Goal: Task Accomplishment & Management: Complete application form

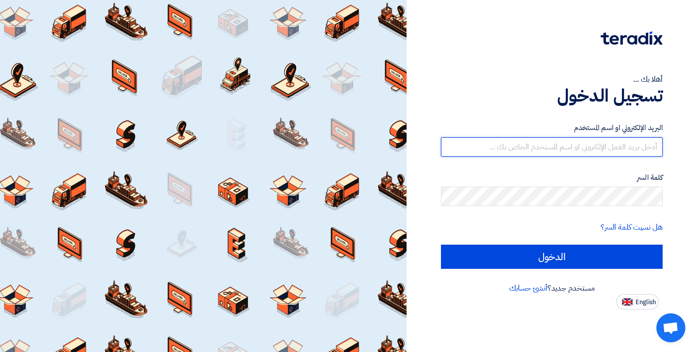
type input "[EMAIL_ADDRESS][DOMAIN_NAME]"
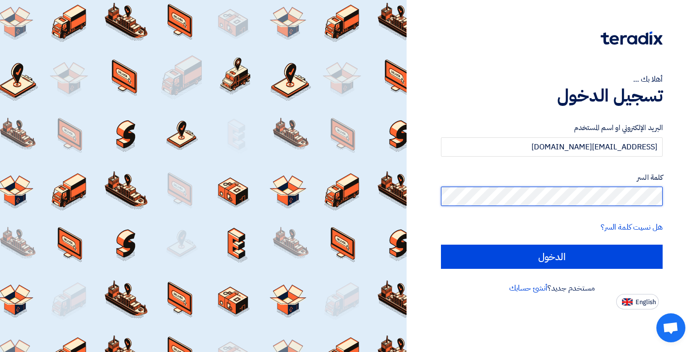
click at [552, 256] on input "الدخول" at bounding box center [552, 257] width 222 height 24
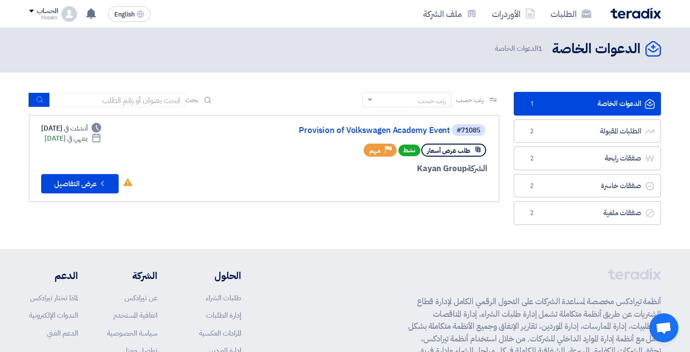
scroll to position [2, 0]
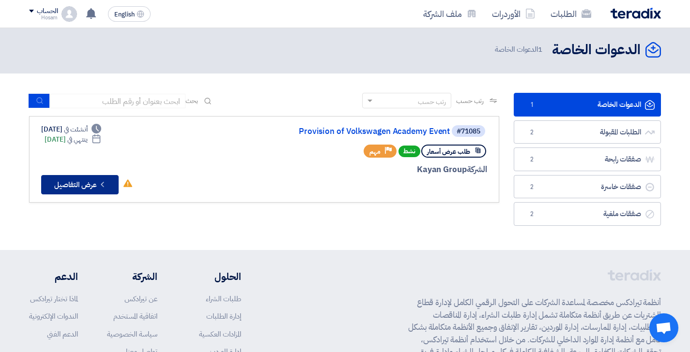
click at [90, 184] on button "Check details عرض التفاصيل" at bounding box center [79, 184] width 77 height 19
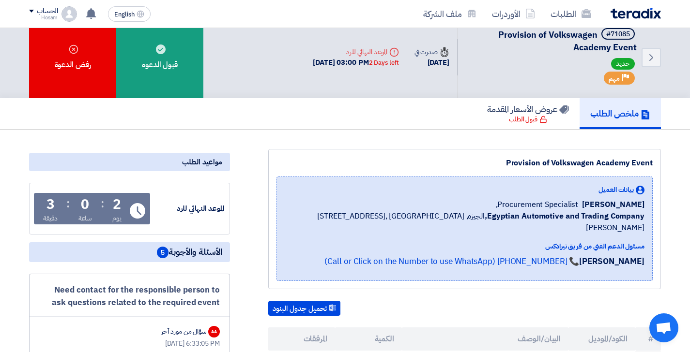
scroll to position [14, 0]
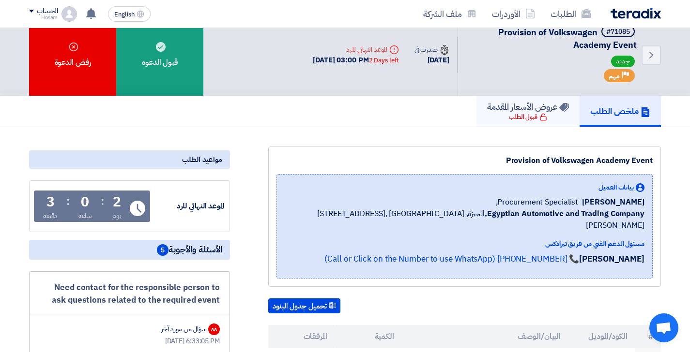
click at [527, 113] on div "قبول الطلب" at bounding box center [528, 117] width 38 height 10
click at [517, 120] on div "قبول الطلب" at bounding box center [528, 117] width 38 height 10
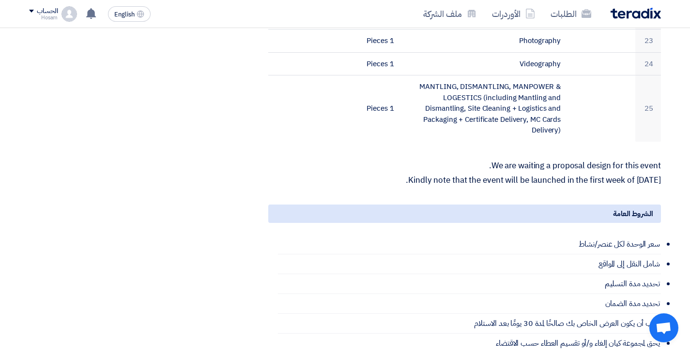
scroll to position [962, 0]
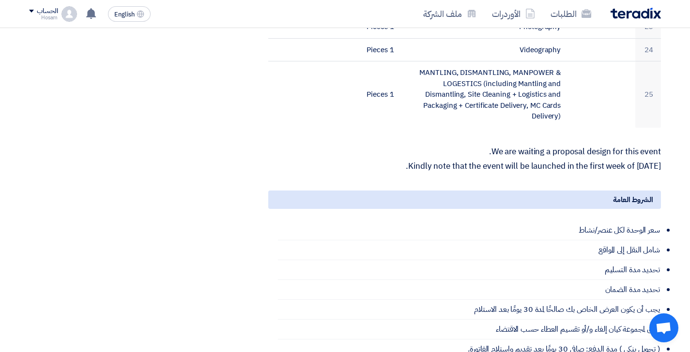
click at [530, 191] on div "الشروط العامة" at bounding box center [464, 200] width 392 height 18
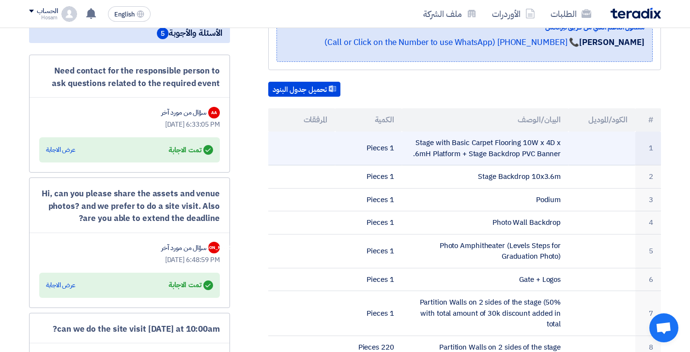
scroll to position [239, 0]
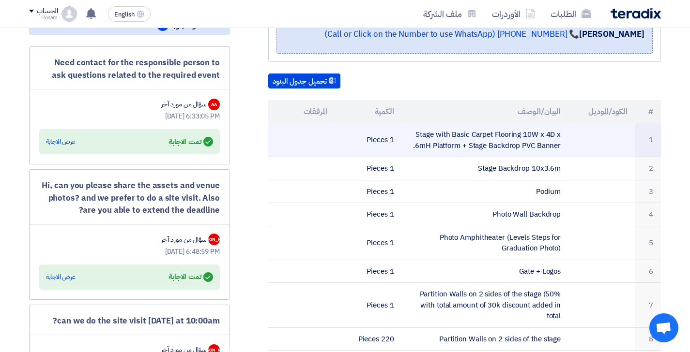
click at [477, 129] on td "Stage with Basic Carpet Flooring 10W x 4D x .6mH Platform + Stage Backdrop PVC …" at bounding box center [485, 140] width 167 height 34
click at [486, 129] on td "Stage with Basic Carpet Flooring 10W x 4D x .6mH Platform + Stage Backdrop PVC …" at bounding box center [485, 140] width 167 height 34
click at [563, 130] on td "Stage with Basic Carpet Flooring 10W x 4D x .6mH Platform + Stage Backdrop PVC …" at bounding box center [485, 140] width 167 height 34
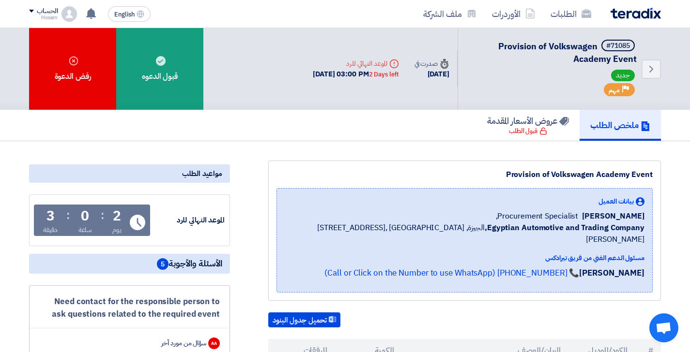
scroll to position [0, 0]
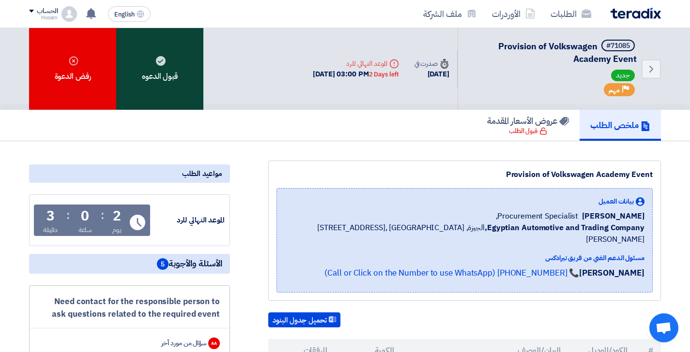
click at [161, 59] on use at bounding box center [161, 61] width 10 height 10
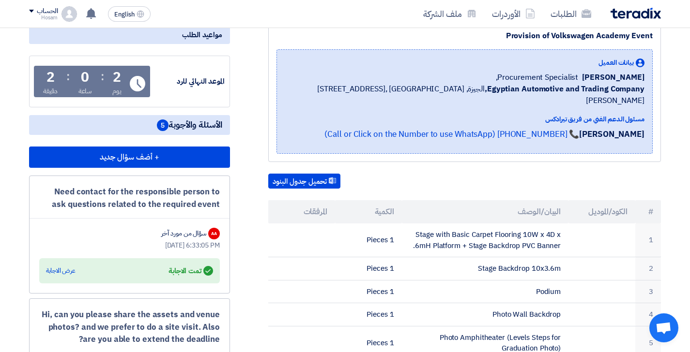
scroll to position [154, 0]
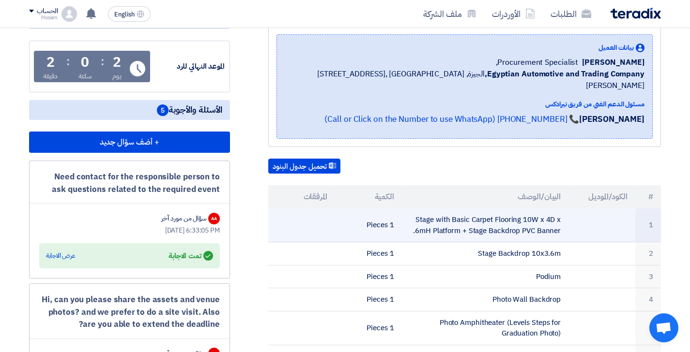
click at [416, 219] on td "Stage with Basic Carpet Flooring 10W x 4D x .6mH Platform + Stage Backdrop PVC …" at bounding box center [485, 226] width 167 height 34
click at [585, 216] on td at bounding box center [601, 226] width 67 height 34
click at [582, 211] on td at bounding box center [601, 226] width 67 height 34
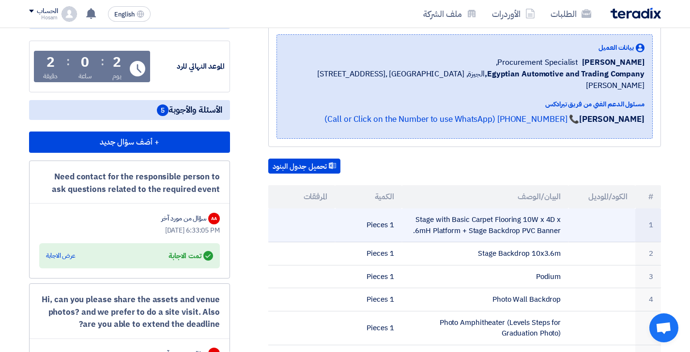
click at [582, 211] on td at bounding box center [601, 226] width 67 height 34
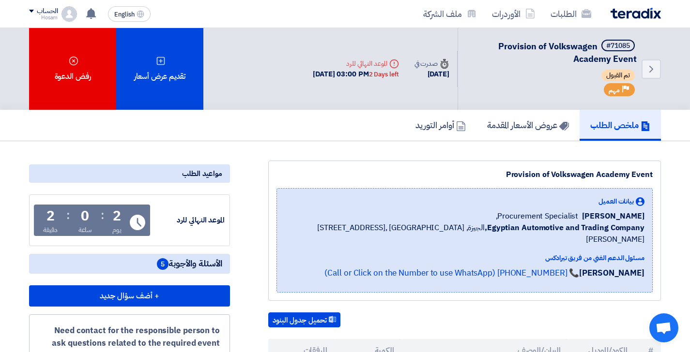
scroll to position [0, 0]
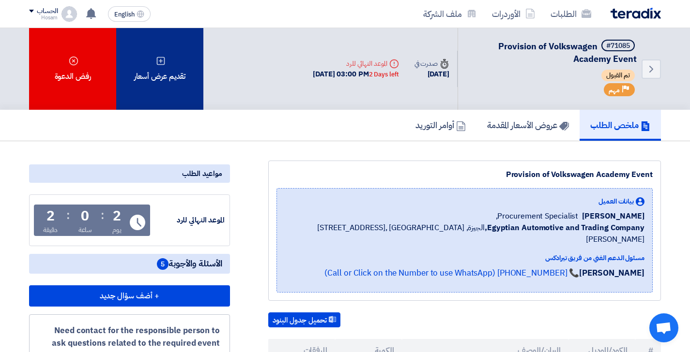
click at [172, 65] on div "تقديم عرض أسعار" at bounding box center [159, 69] width 87 height 82
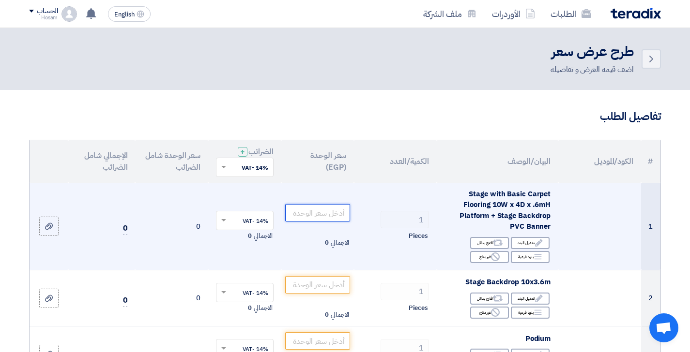
click at [318, 210] on input "number" at bounding box center [317, 212] width 65 height 17
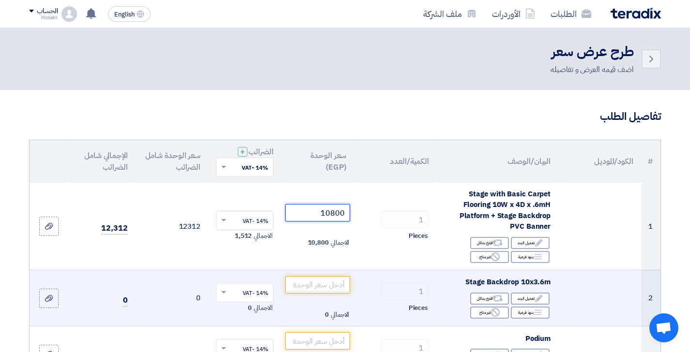
type input "10800"
click at [366, 299] on td "1 Pieces" at bounding box center [395, 298] width 83 height 57
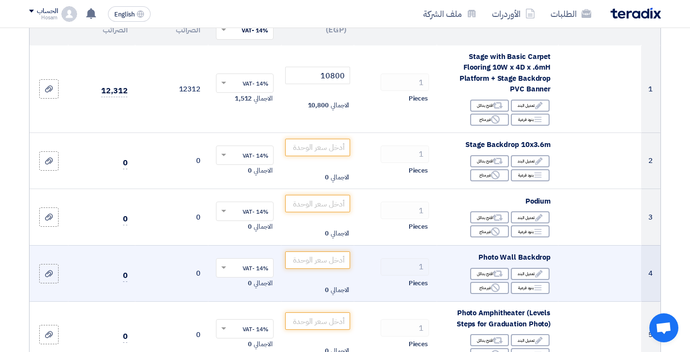
scroll to position [142, 0]
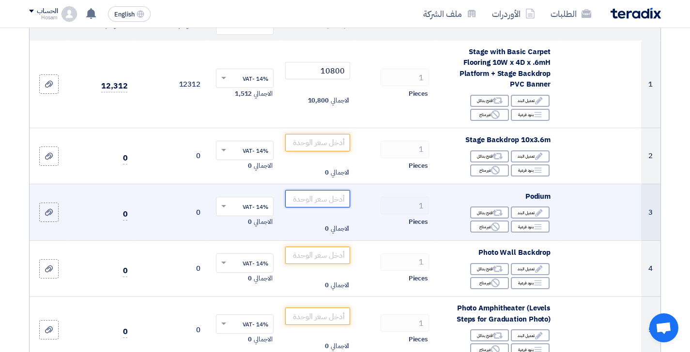
click at [320, 200] on input "number" at bounding box center [317, 198] width 65 height 17
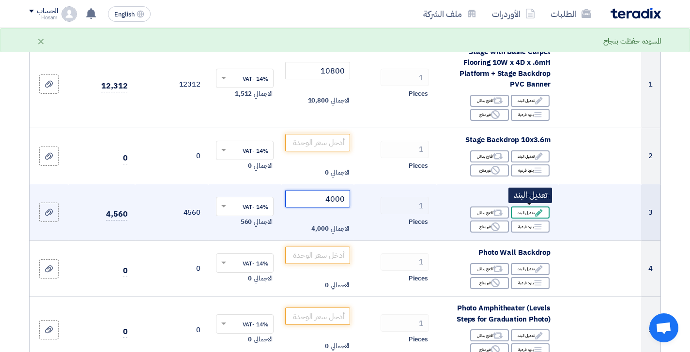
type input "4000"
click at [534, 210] on icon "Edit" at bounding box center [538, 213] width 9 height 9
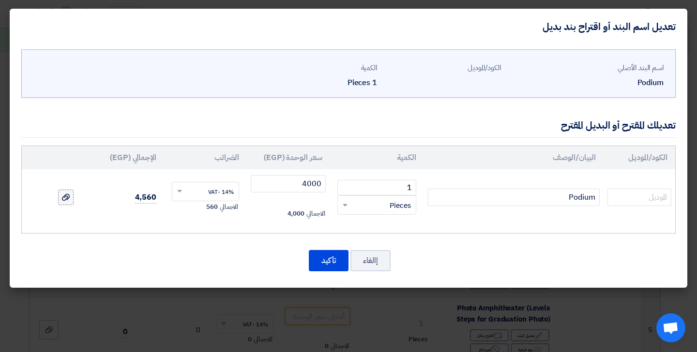
click at [64, 196] on use at bounding box center [66, 197] width 8 height 7
click at [0, 0] on input "file" at bounding box center [0, 0] width 0 height 0
click at [367, 262] on button "إالغاء" at bounding box center [370, 260] width 40 height 21
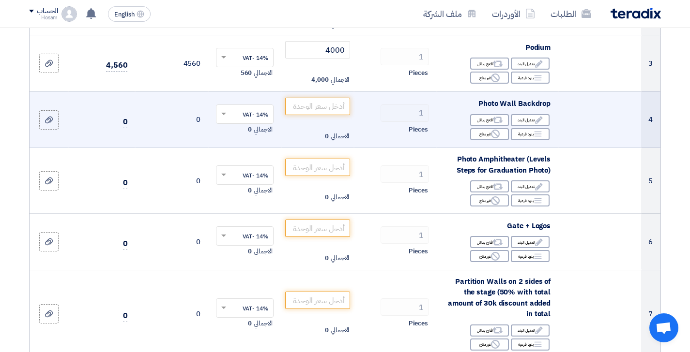
scroll to position [294, 0]
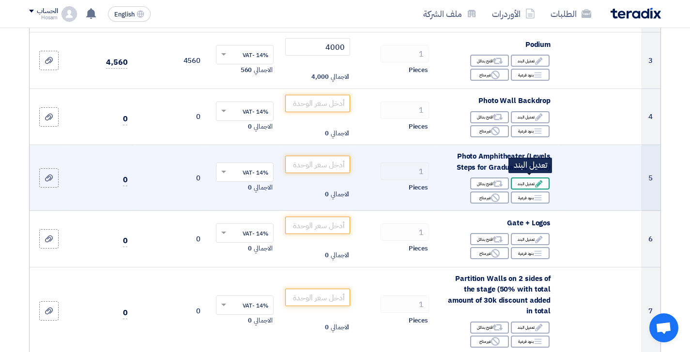
click at [530, 180] on div "Edit تعديل البند" at bounding box center [530, 184] width 39 height 12
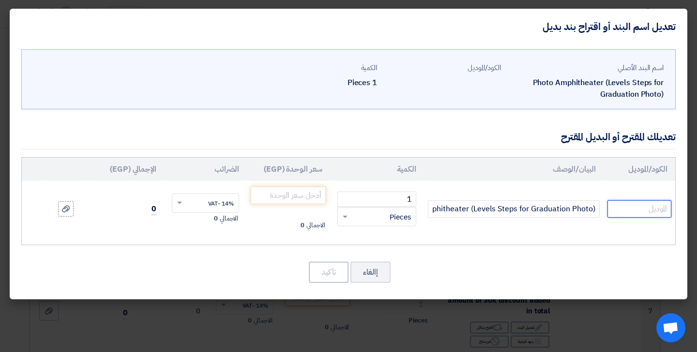
click at [635, 209] on input "text" at bounding box center [639, 208] width 64 height 17
type input "4 levels"
click at [441, 258] on div "اسم البند الأصلي Photo Amphitheater (Levels Steps for Graduation Photo) الكود/ا…" at bounding box center [348, 172] width 677 height 255
click at [300, 194] on input "number" at bounding box center [288, 195] width 75 height 17
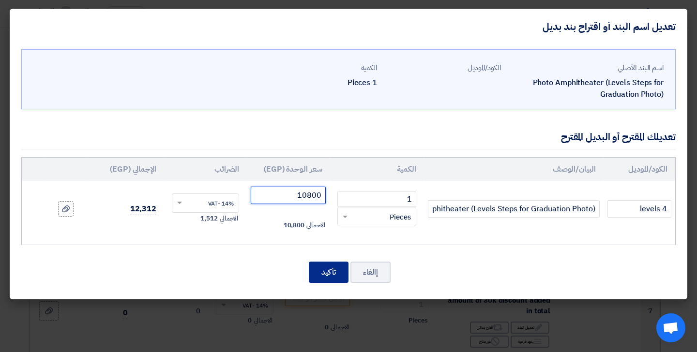
type input "10800"
click at [332, 271] on button "تأكيد" at bounding box center [329, 272] width 40 height 21
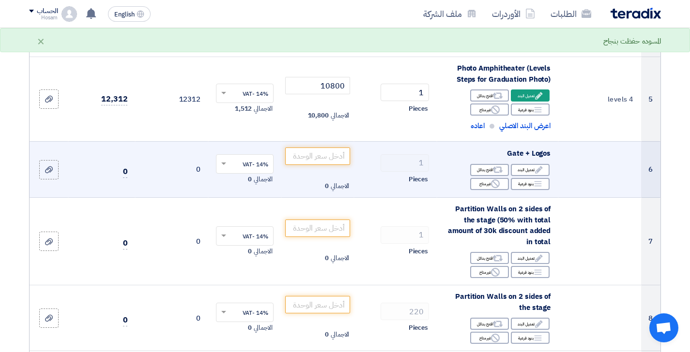
scroll to position [384, 0]
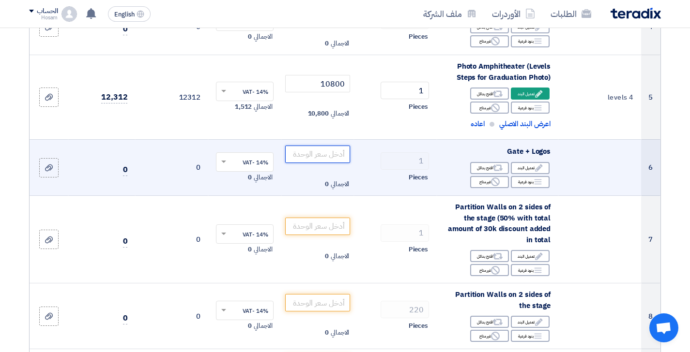
click at [317, 149] on input "number" at bounding box center [317, 154] width 65 height 17
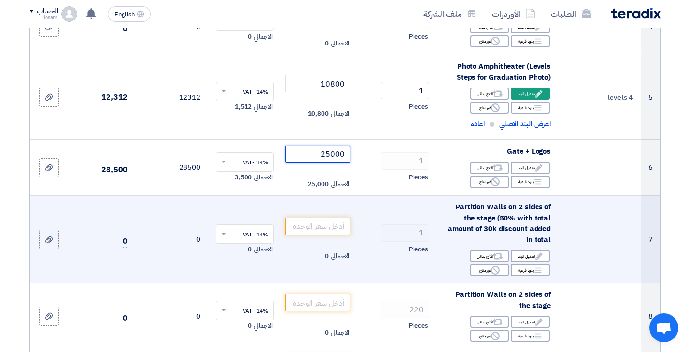
type input "25000"
click at [359, 203] on td "1 Pieces" at bounding box center [395, 240] width 83 height 88
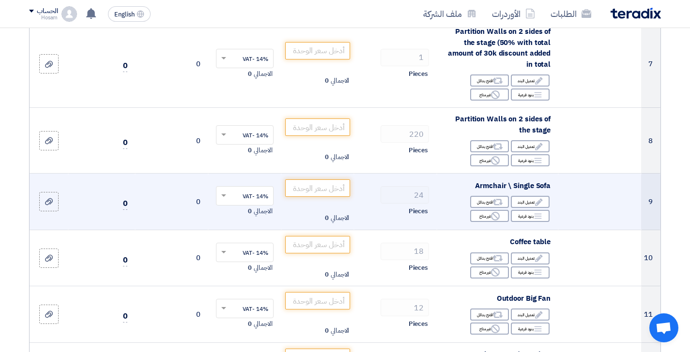
scroll to position [561, 0]
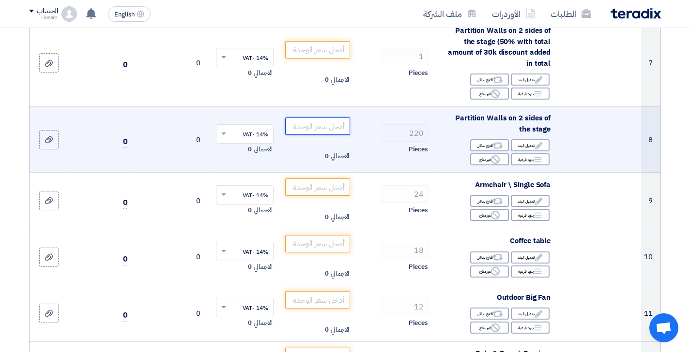
click at [323, 121] on input "number" at bounding box center [317, 126] width 65 height 17
type input "1"
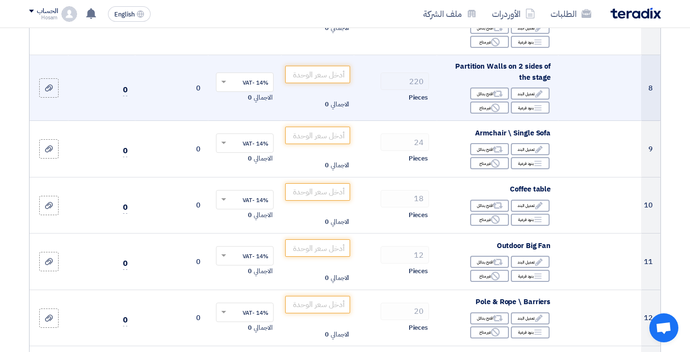
scroll to position [618, 0]
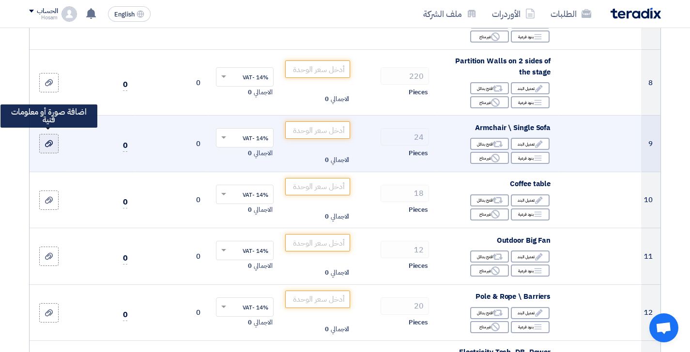
click at [48, 140] on use at bounding box center [49, 143] width 8 height 7
click at [0, 0] on input "file" at bounding box center [0, 0] width 0 height 0
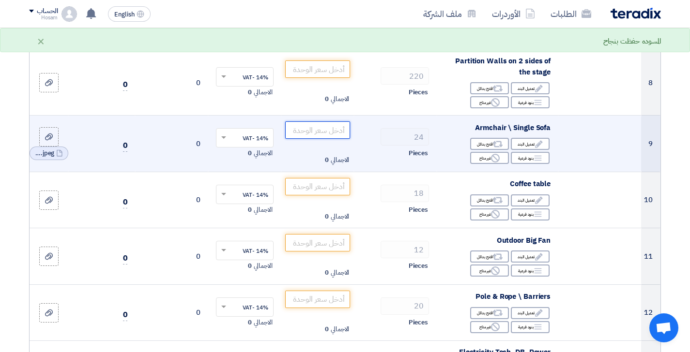
click at [314, 121] on input "number" at bounding box center [317, 129] width 65 height 17
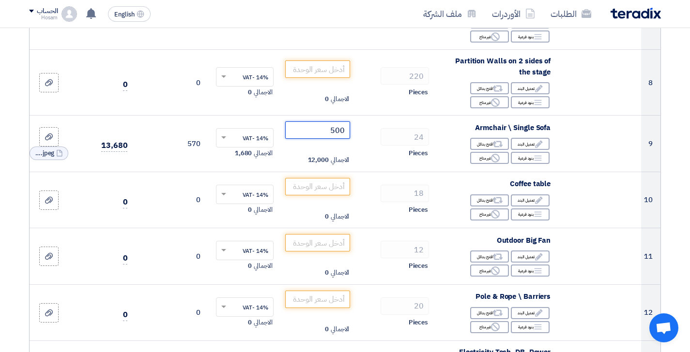
type input "500"
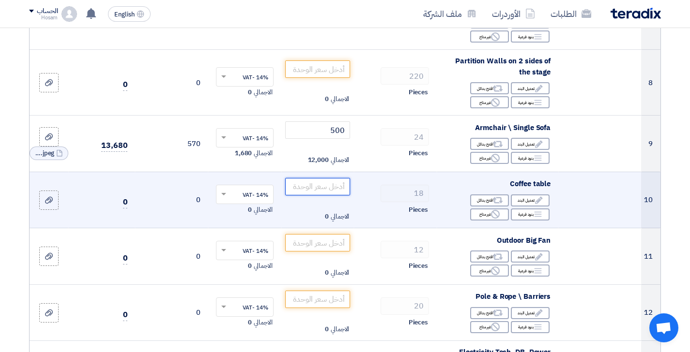
click at [333, 183] on input "number" at bounding box center [317, 186] width 65 height 17
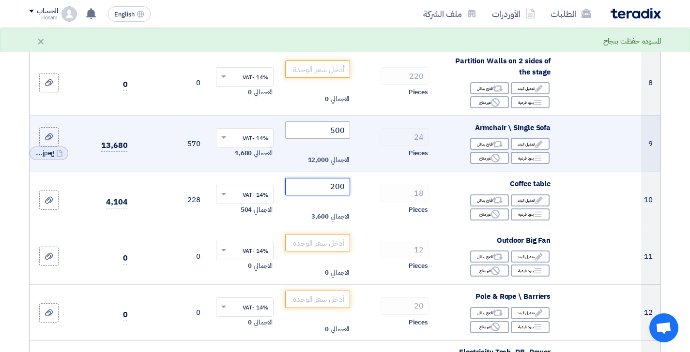
type input "200"
click at [327, 131] on input "500" at bounding box center [317, 129] width 65 height 17
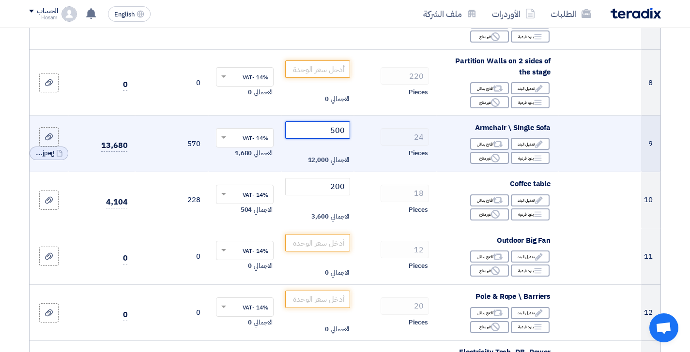
click at [327, 131] on input "500" at bounding box center [317, 129] width 65 height 17
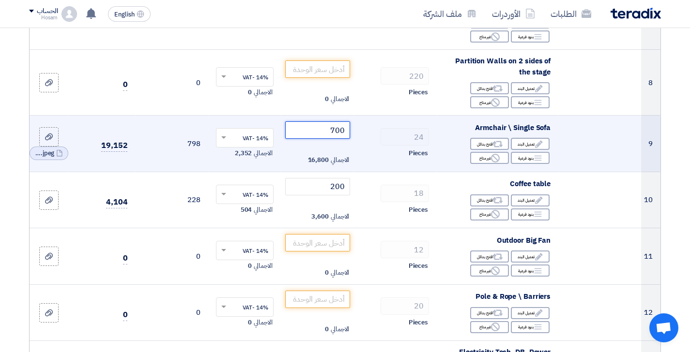
click at [331, 127] on input "700" at bounding box center [317, 129] width 65 height 17
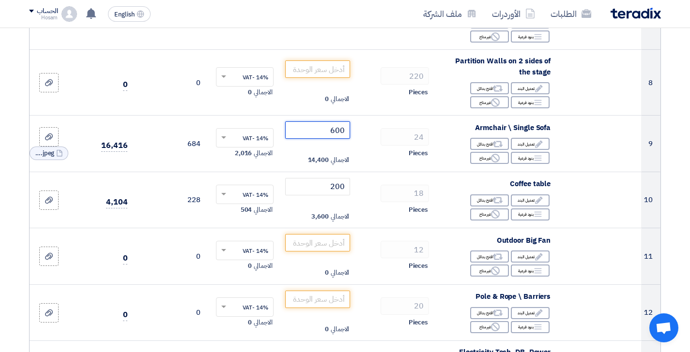
type input "600"
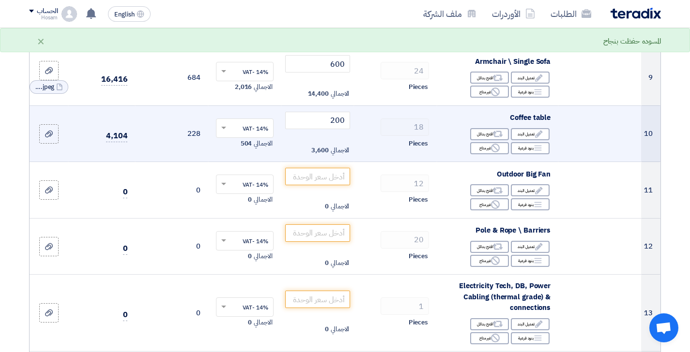
scroll to position [687, 0]
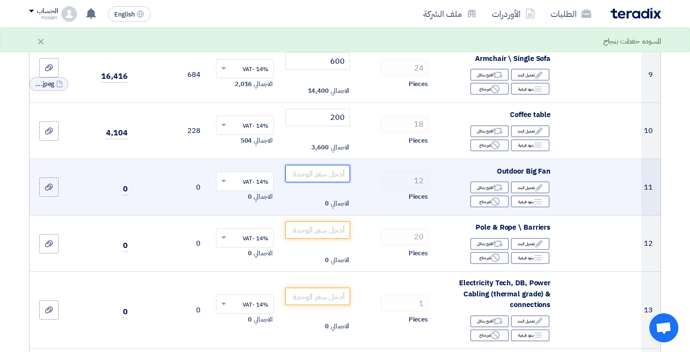
click at [322, 173] on input "number" at bounding box center [317, 173] width 65 height 17
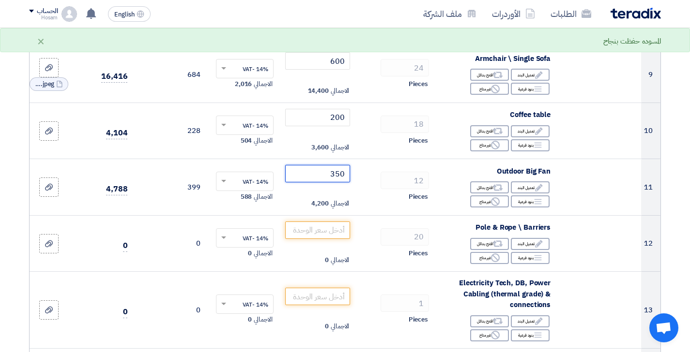
type input "350"
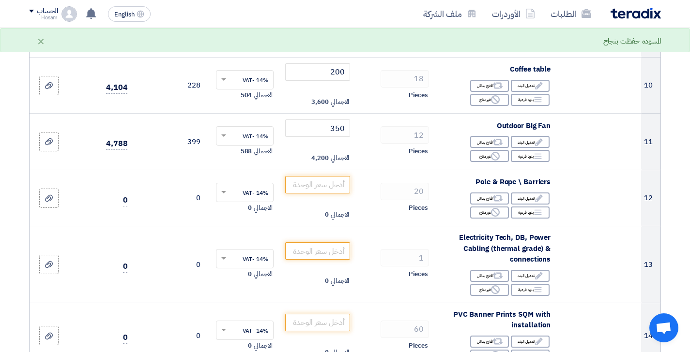
scroll to position [736, 0]
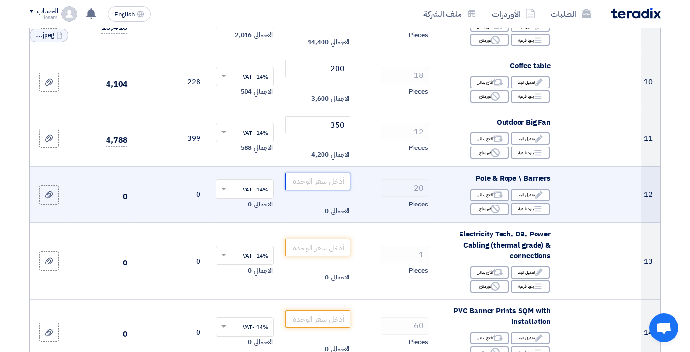
click at [326, 177] on input "number" at bounding box center [317, 181] width 65 height 17
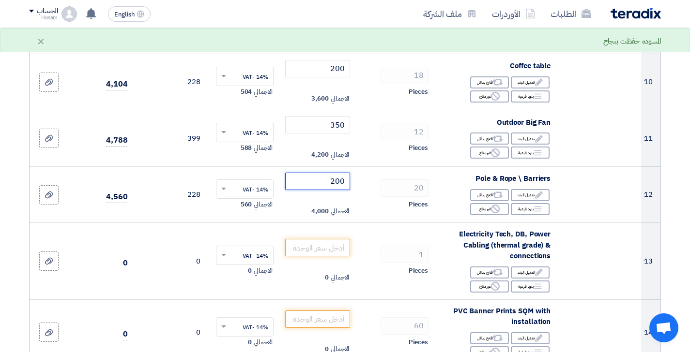
type input "200"
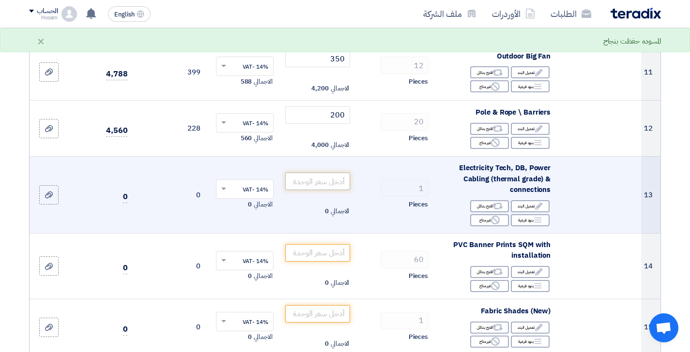
scroll to position [809, 0]
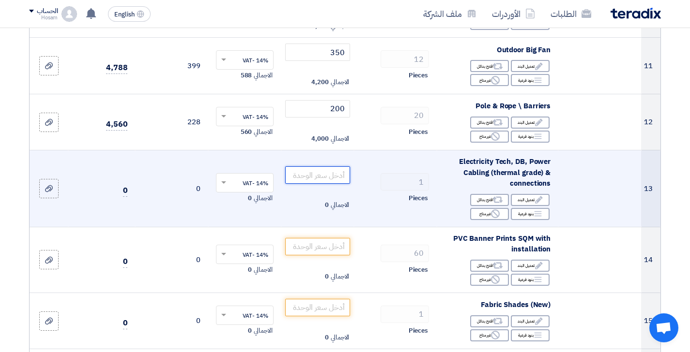
click at [331, 167] on input "number" at bounding box center [317, 174] width 65 height 17
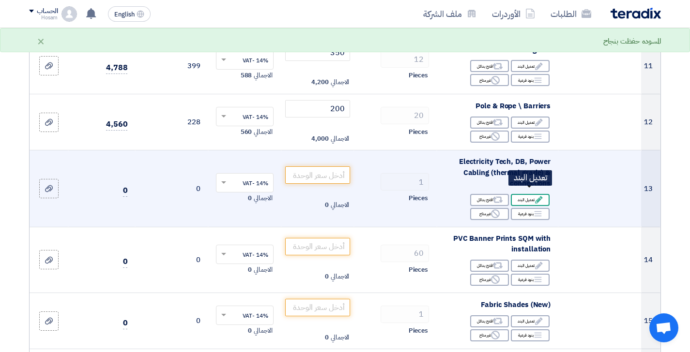
click at [542, 195] on div "Edit تعديل البند" at bounding box center [530, 200] width 39 height 12
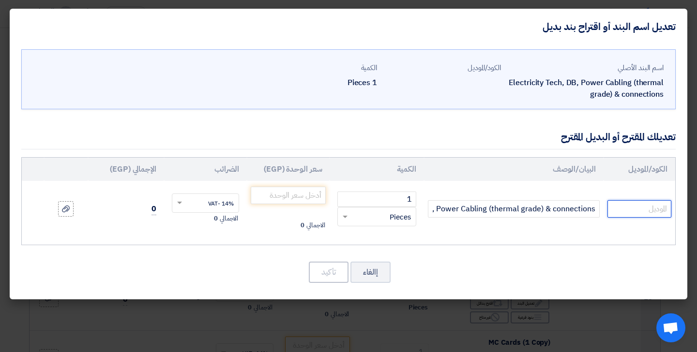
click at [634, 204] on input "text" at bounding box center [639, 208] width 64 height 17
type input "ص"
type input "wz generator"
click at [287, 196] on input "number" at bounding box center [288, 195] width 75 height 17
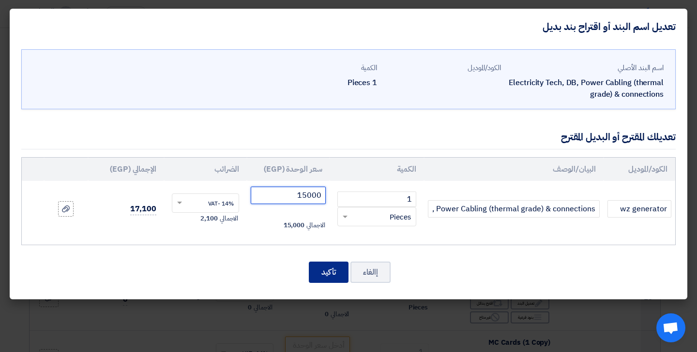
type input "15000"
click at [339, 274] on button "تأكيد" at bounding box center [329, 272] width 40 height 21
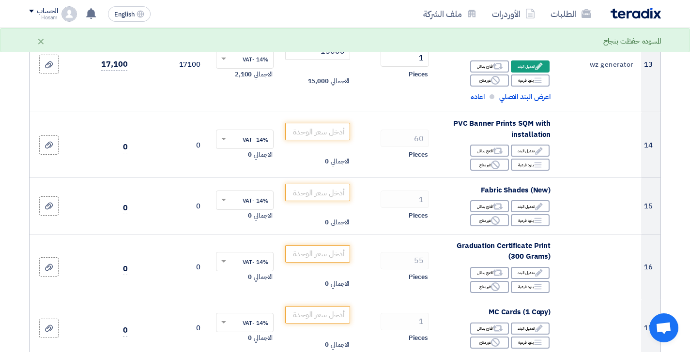
scroll to position [943, 0]
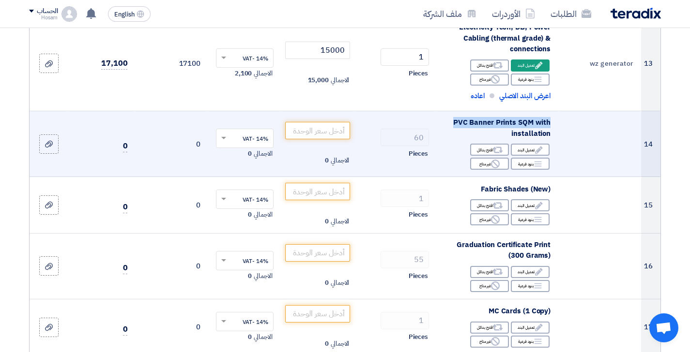
drag, startPoint x: 455, startPoint y: 116, endPoint x: 550, endPoint y: 117, distance: 95.3
click at [550, 117] on span "PVC Banner Prints SQM with installation" at bounding box center [501, 128] width 97 height 22
copy span "PVC Banner Prints SQM with installation"
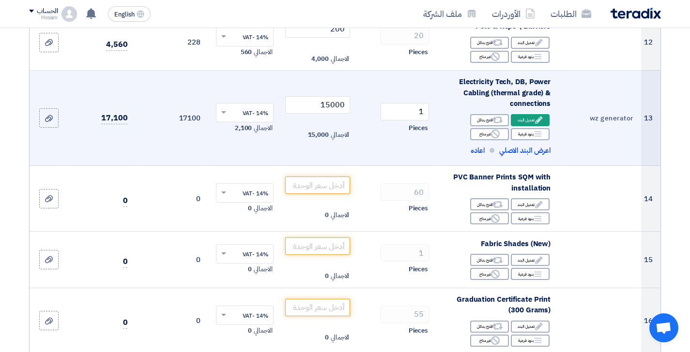
scroll to position [889, 0]
drag, startPoint x: 461, startPoint y: 75, endPoint x: 556, endPoint y: 79, distance: 95.5
click at [556, 79] on td "Electricity Tech, DB, Power Cabling (thermal grade) & connections Edit تعديل ال…" at bounding box center [496, 117] width 121 height 95
copy div "Electricity Tech, DB, Power Cabling (thermal grade) & connections"
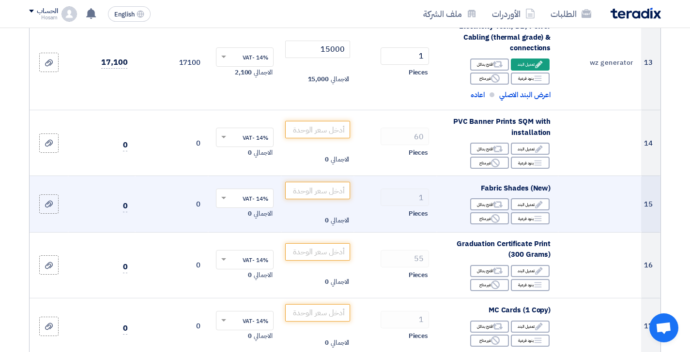
scroll to position [955, 0]
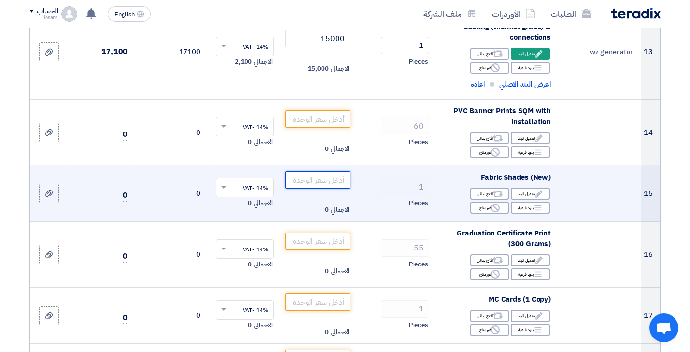
click at [314, 172] on input "number" at bounding box center [317, 179] width 65 height 17
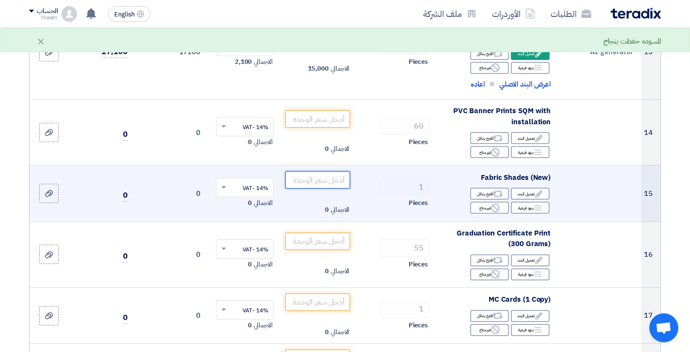
click at [331, 173] on input "number" at bounding box center [317, 179] width 65 height 17
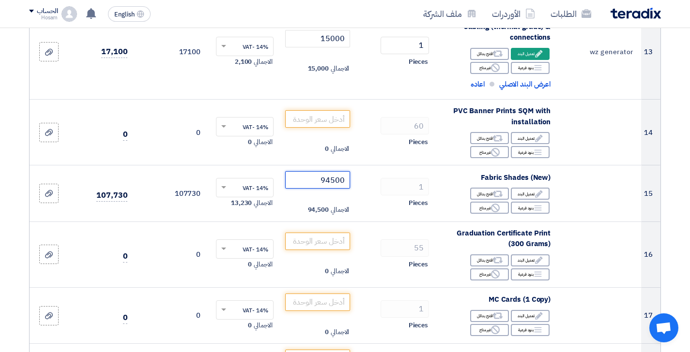
type input "94500"
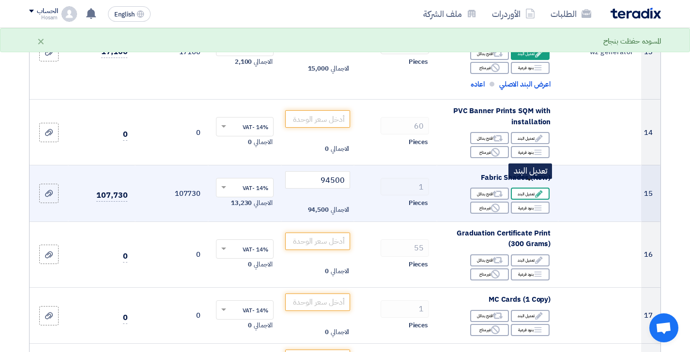
click at [537, 190] on icon "Edit" at bounding box center [538, 194] width 9 height 9
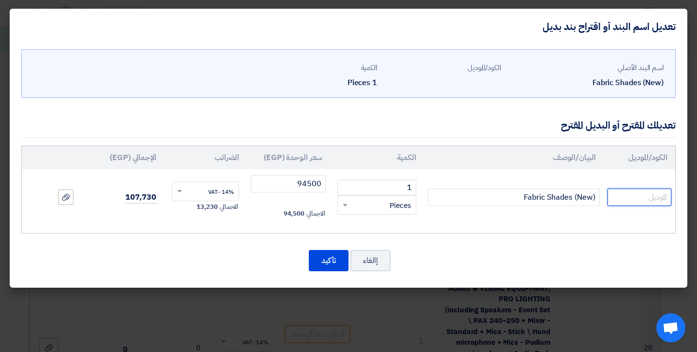
click at [623, 194] on input "text" at bounding box center [639, 197] width 64 height 17
type input "46mX12m"
click at [333, 263] on button "تأكيد" at bounding box center [329, 260] width 40 height 21
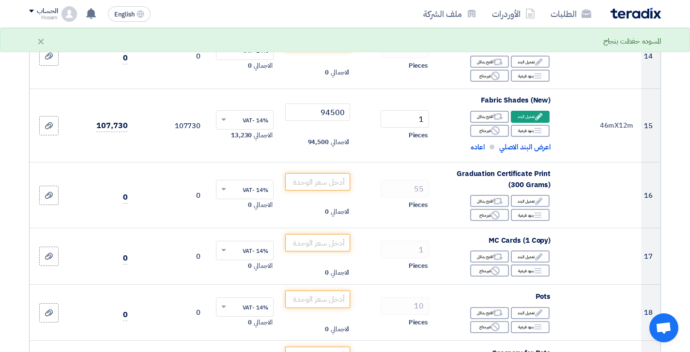
scroll to position [1033, 0]
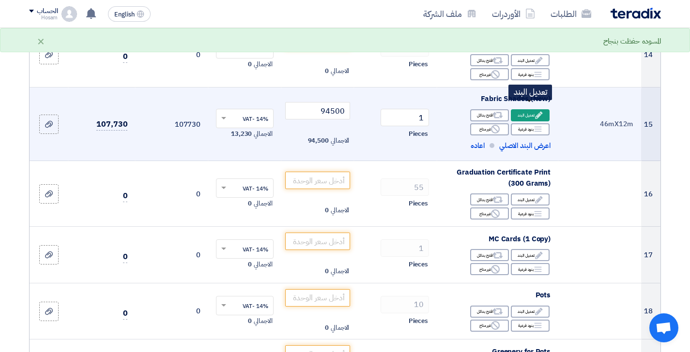
click at [535, 111] on icon "Edit" at bounding box center [538, 115] width 9 height 9
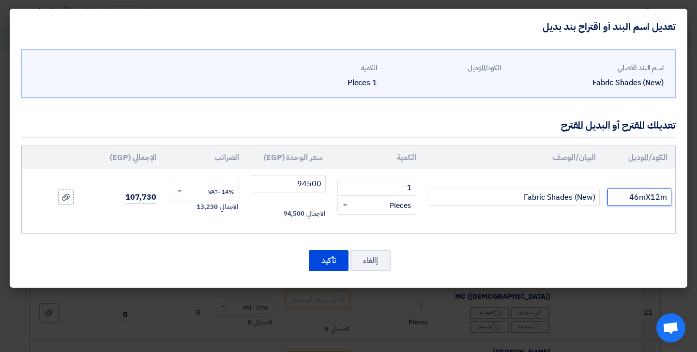
click at [624, 198] on input "46mX12m" at bounding box center [639, 197] width 64 height 17
type input "46mX12m, Used fabric"
click at [327, 261] on button "تأكيد" at bounding box center [329, 260] width 40 height 21
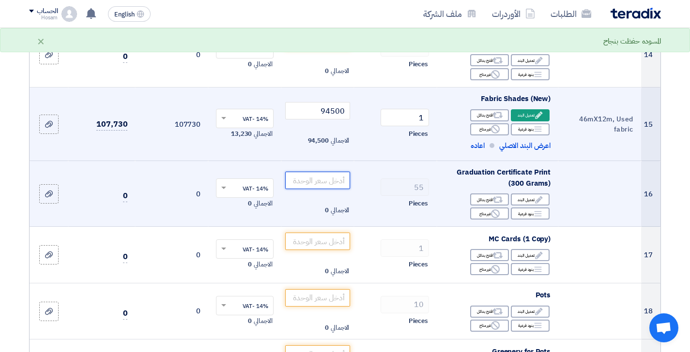
click at [329, 172] on input "number" at bounding box center [317, 180] width 65 height 17
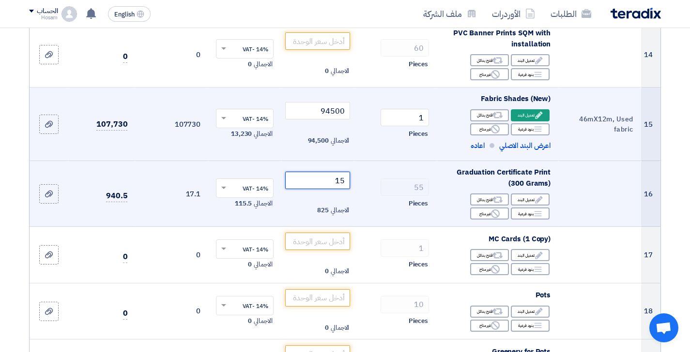
type input "1"
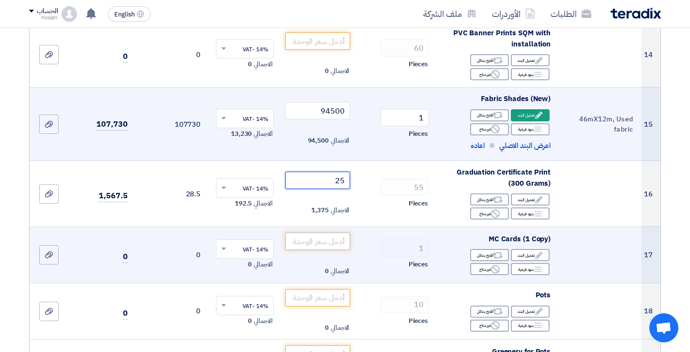
type input "25"
click at [318, 233] on input "number" at bounding box center [317, 241] width 65 height 17
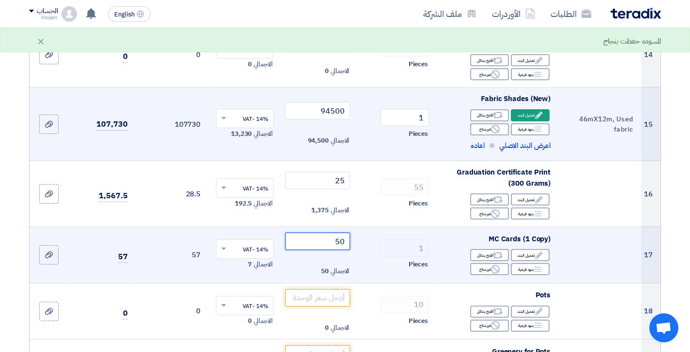
type input "5"
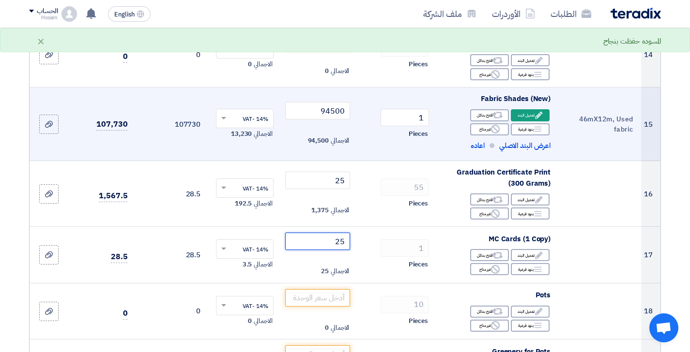
type input "25"
click at [679, 192] on section "تفاصيل الطلب # الكود/الموديل البيان/الوصف الكمية/العدد سعر الوحدة (EGP) الضرائب…" at bounding box center [345, 307] width 690 height 2500
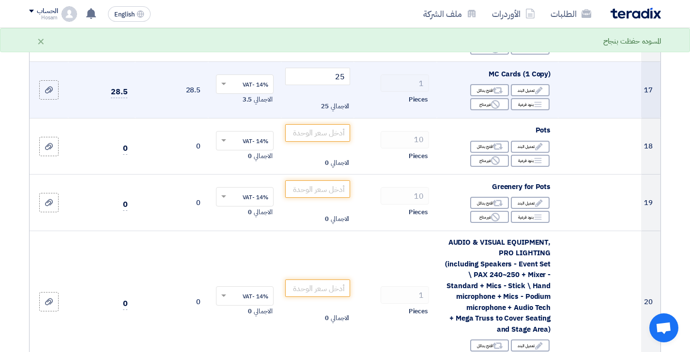
scroll to position [1199, 0]
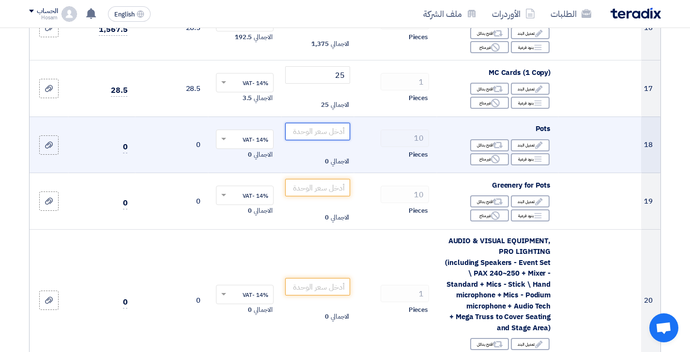
click at [317, 124] on input "number" at bounding box center [317, 131] width 65 height 17
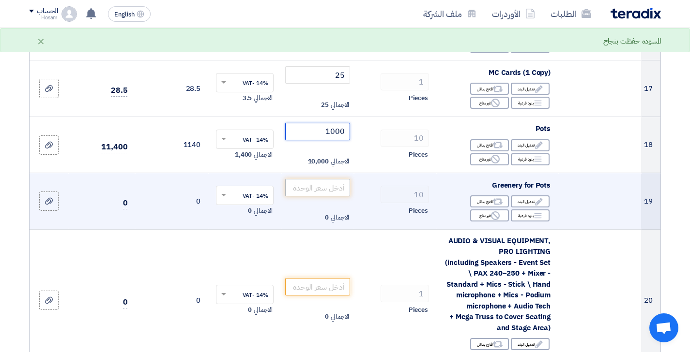
type input "1000"
click at [323, 179] on input "number" at bounding box center [317, 187] width 65 height 17
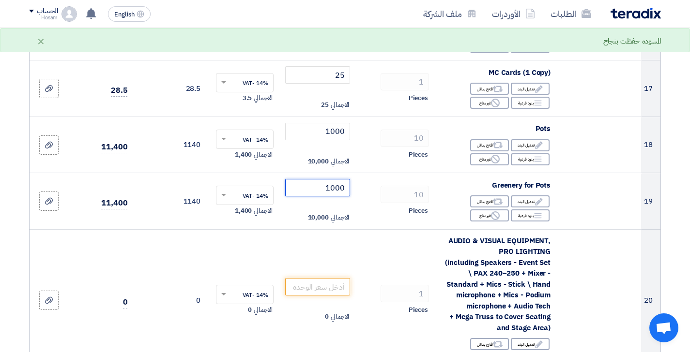
type input "1000"
click at [670, 171] on section "تفاصيل الطلب # الكود/الموديل البيان/الوصف الكمية/العدد سعر الوحدة (EGP) الضرائب…" at bounding box center [345, 141] width 690 height 2500
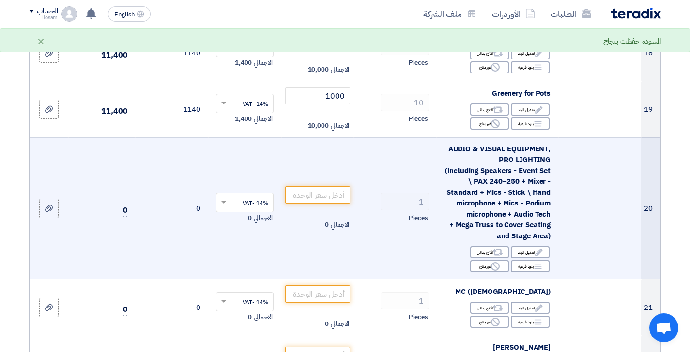
scroll to position [1293, 0]
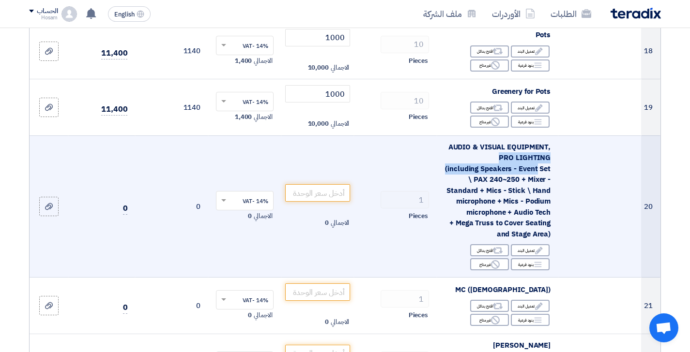
drag, startPoint x: 449, startPoint y: 137, endPoint x: 538, endPoint y: 163, distance: 92.5
click at [538, 163] on span "AUDIO & VISUAL EQUIPMENT, PRO LIGHTING (including Speakers - Event Set \ PAX 24…" at bounding box center [497, 191] width 105 height 98
click at [444, 135] on td "AUDIO & VISUAL EQUIPMENT, PRO LIGHTING (including Speakers - Event Set \ PAX 24…" at bounding box center [496, 206] width 121 height 142
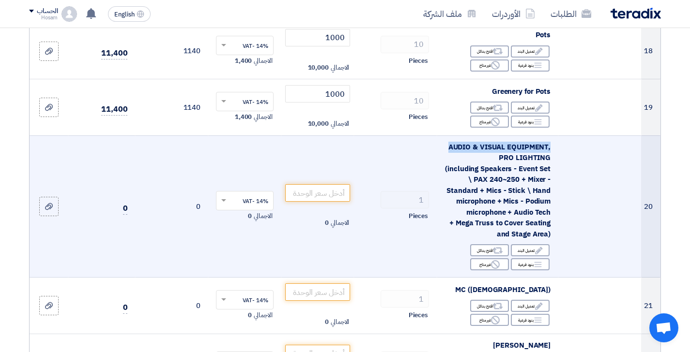
drag, startPoint x: 448, startPoint y: 137, endPoint x: 555, endPoint y: 137, distance: 106.5
click at [555, 137] on td "AUDIO & VISUAL EQUIPMENT, PRO LIGHTING (including Speakers - Event Set \ PAX 24…" at bounding box center [496, 206] width 121 height 142
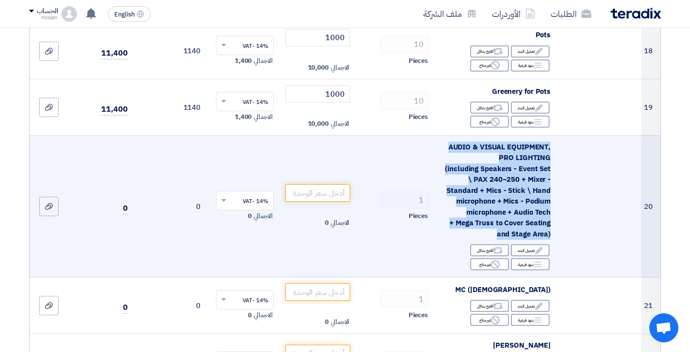
copy span "AUDIO & VISUAL EQUIPMENT, PRO LIGHTING (including Speakers - Event Set \ PAX 24…"
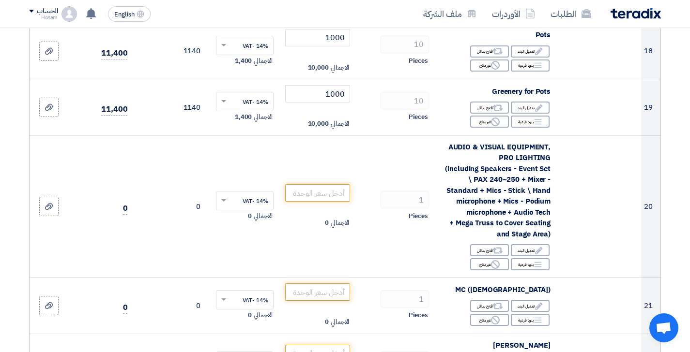
click at [676, 123] on section "تفاصيل الطلب # الكود/الموديل البيان/الوصف الكمية/العدد سعر الوحدة (EGP) الضرائب…" at bounding box center [345, 47] width 690 height 2500
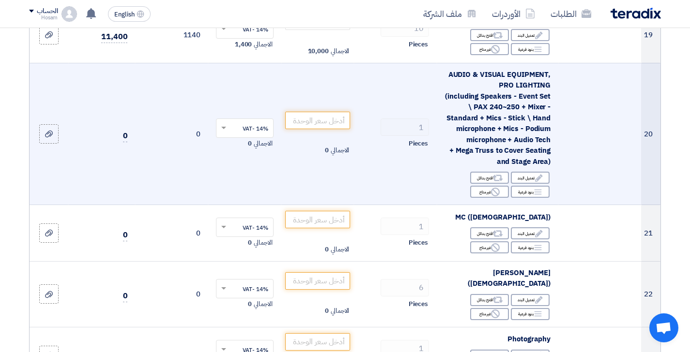
scroll to position [1366, 0]
click at [323, 111] on input "number" at bounding box center [317, 119] width 65 height 17
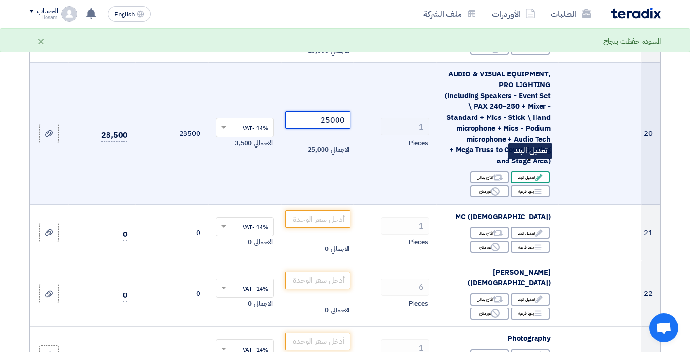
type input "25000"
click at [543, 171] on div "Edit تعديل البند" at bounding box center [530, 177] width 39 height 12
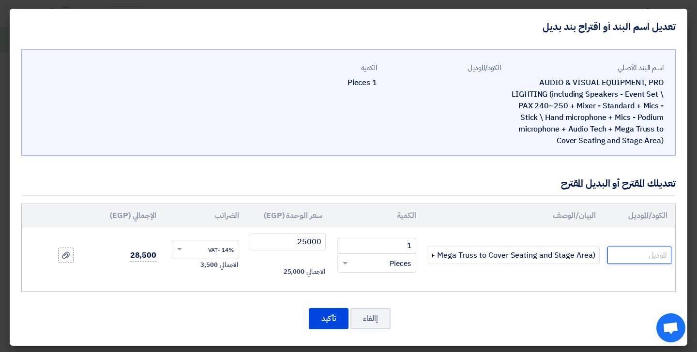
click at [632, 253] on input "text" at bounding box center [639, 255] width 64 height 17
paste input "We understood from Engineer [PERSON_NAME] that the event will take place at 12 …"
type input "We understood from Engineer [PERSON_NAME] that the event will take place at 12 …"
click at [327, 318] on button "تأكيد" at bounding box center [329, 318] width 40 height 21
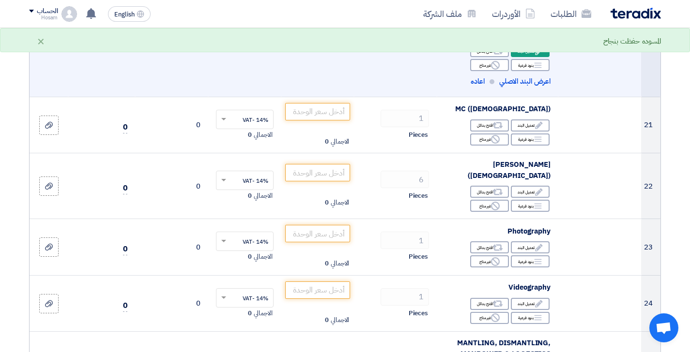
scroll to position [1493, 0]
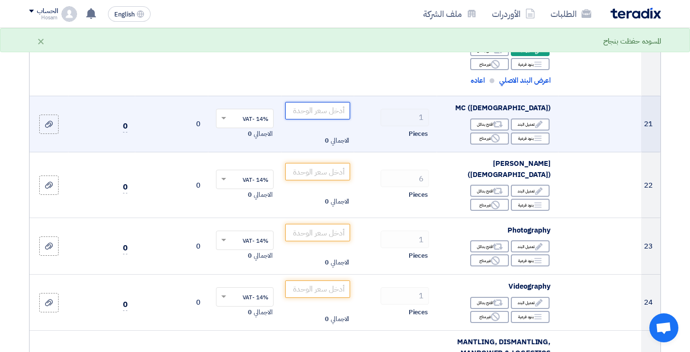
click at [332, 102] on input "number" at bounding box center [317, 110] width 65 height 17
type input "1"
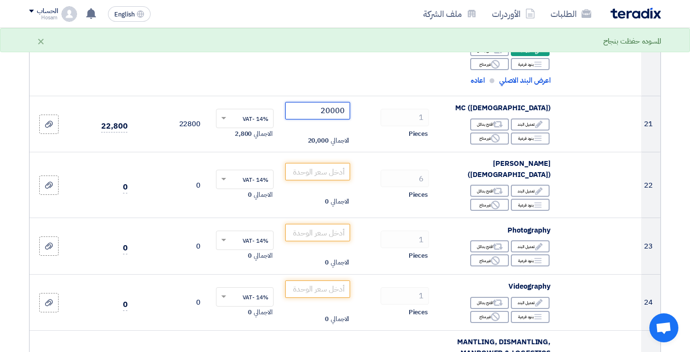
type input "20000"
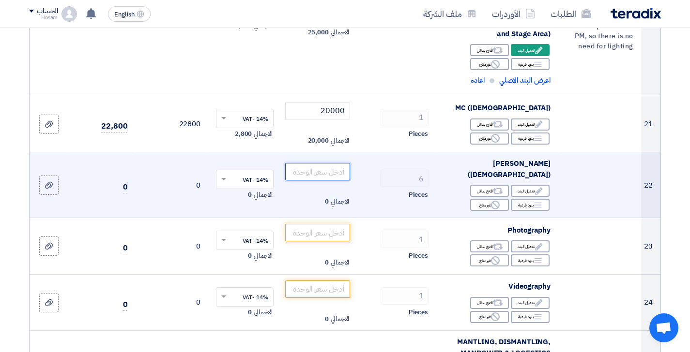
click at [307, 163] on input "number" at bounding box center [317, 171] width 65 height 17
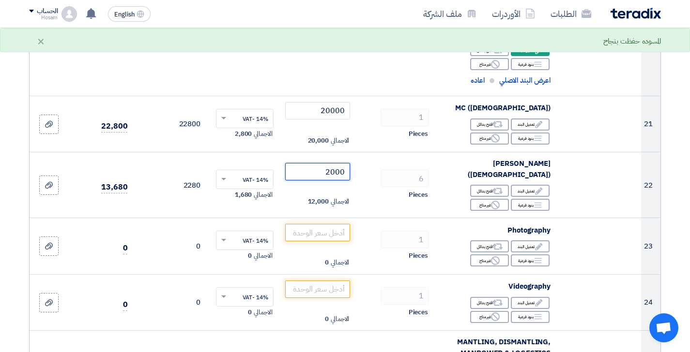
type input "2000"
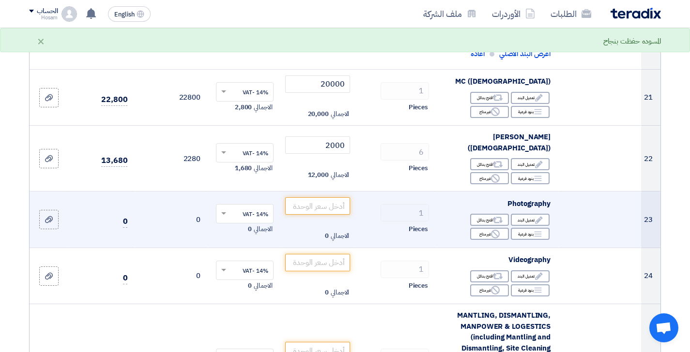
scroll to position [1549, 0]
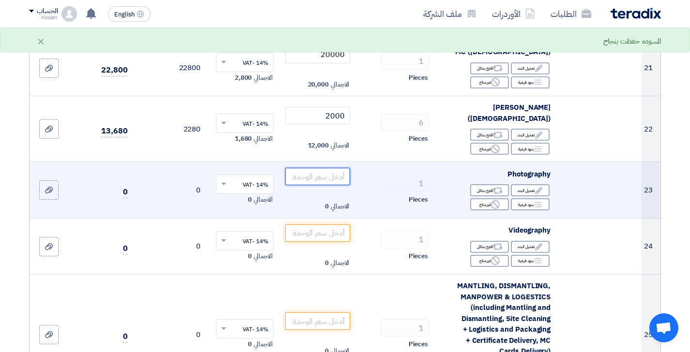
click at [320, 168] on input "number" at bounding box center [317, 176] width 65 height 17
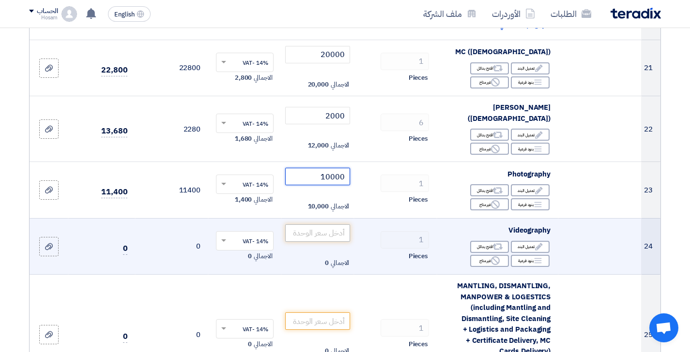
type input "10000"
click at [325, 225] on input "number" at bounding box center [317, 233] width 65 height 17
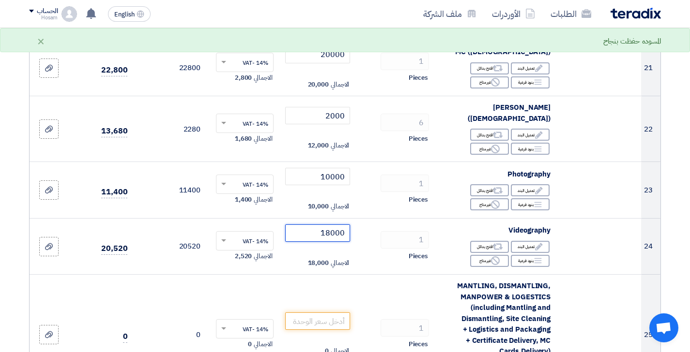
type input "18000"
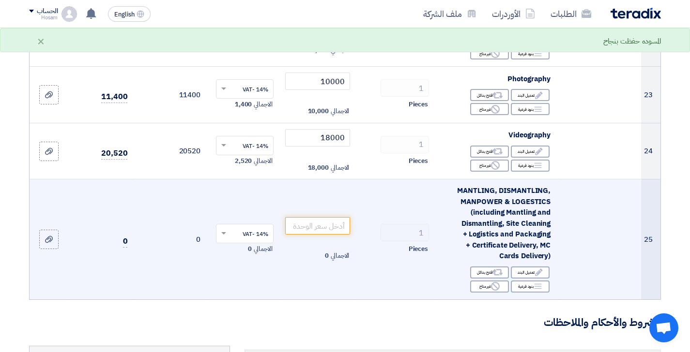
scroll to position [1660, 0]
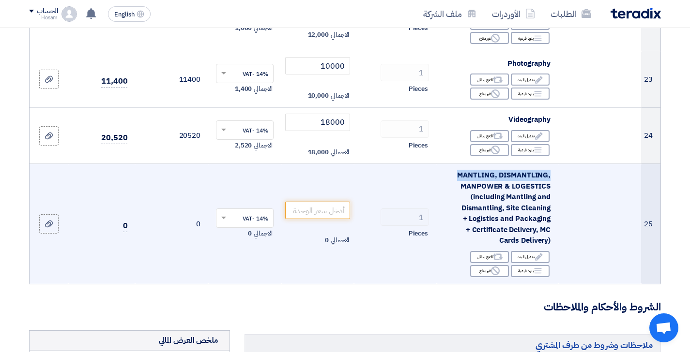
drag, startPoint x: 457, startPoint y: 153, endPoint x: 550, endPoint y: 157, distance: 93.0
click at [550, 170] on span "MANTLING, DISMANTLING, MANPOWER & LOGESTICS (including Mantling and Dismantling…" at bounding box center [503, 208] width 93 height 76
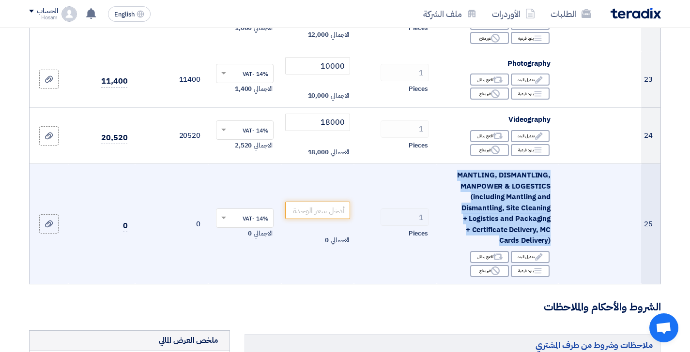
copy span "MANTLING, DISMANTLING, MANPOWER & LOGESTICS (including Mantling and Dismantling…"
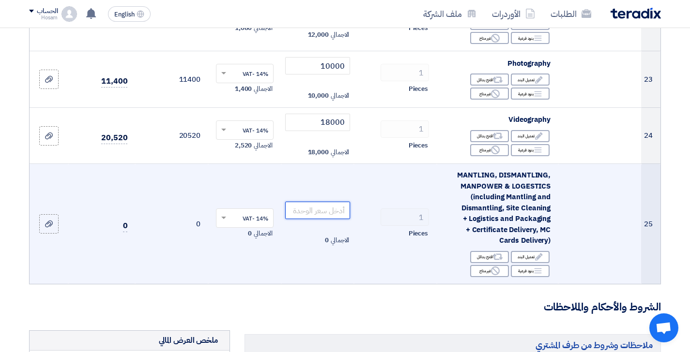
click at [309, 202] on input "number" at bounding box center [317, 210] width 65 height 17
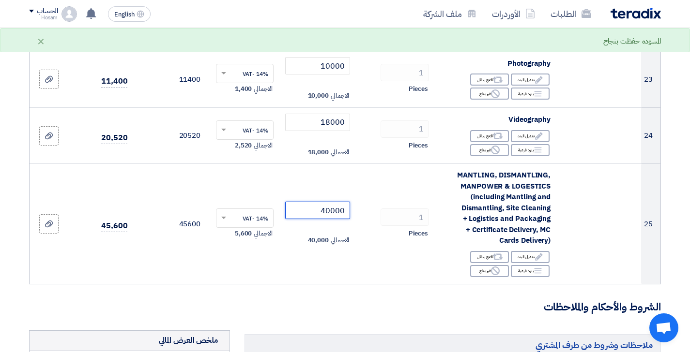
type input "40000"
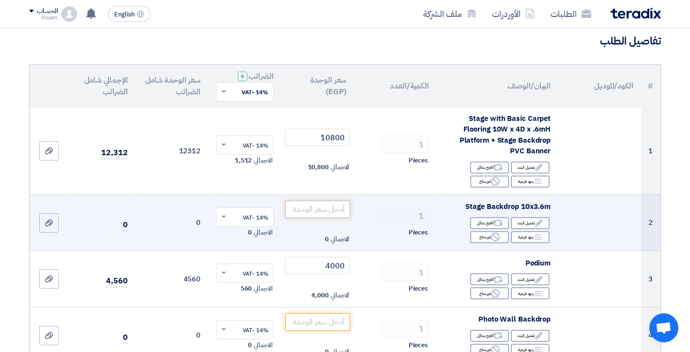
scroll to position [76, 0]
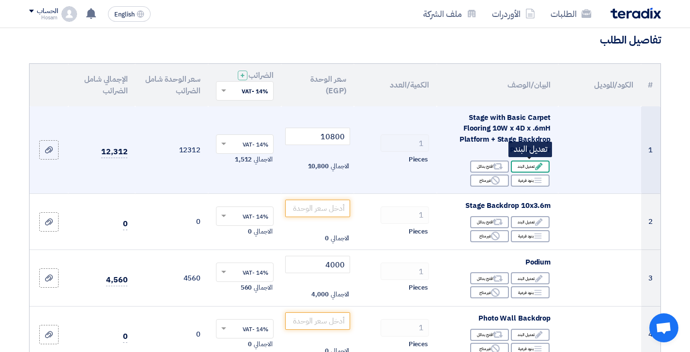
click at [530, 161] on div "Edit تعديل البند" at bounding box center [530, 167] width 39 height 12
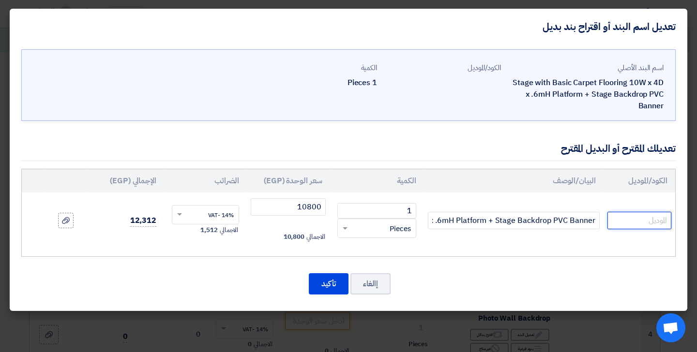
click at [639, 219] on input "text" at bounding box center [639, 220] width 64 height 17
type input "Stage wz moquette only"
click at [327, 285] on button "تأكيد" at bounding box center [329, 283] width 40 height 21
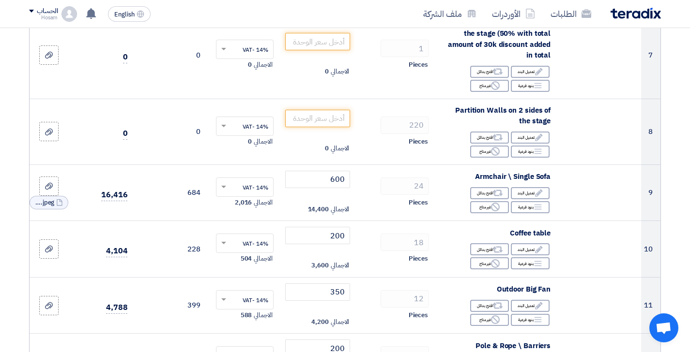
scroll to position [588, 0]
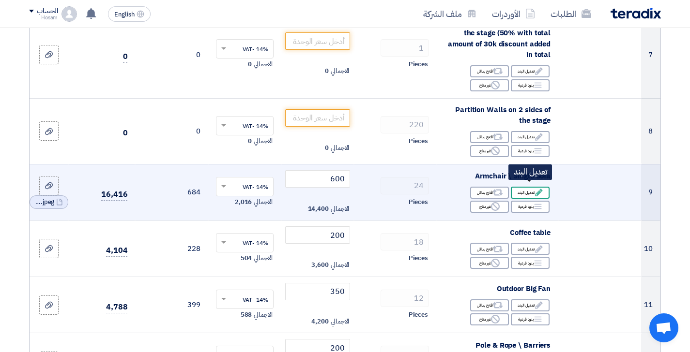
click at [542, 188] on icon "Edit" at bounding box center [538, 192] width 9 height 9
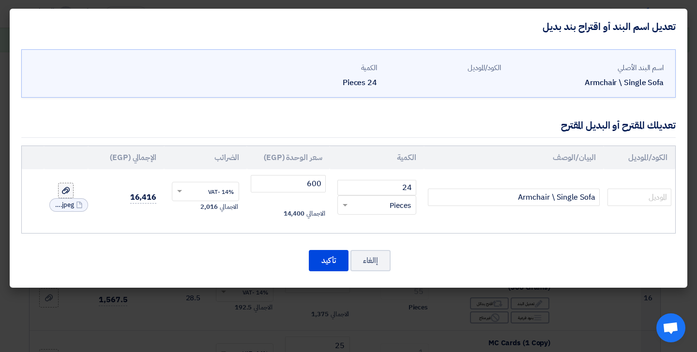
click at [65, 191] on icon at bounding box center [66, 191] width 8 height 8
click at [0, 0] on input "file" at bounding box center [0, 0] width 0 height 0
click at [637, 199] on input "text" at bounding box center [639, 197] width 64 height 17
type input "w"
paste input "we need to add 2 deferent chairs categories as shown in pic"
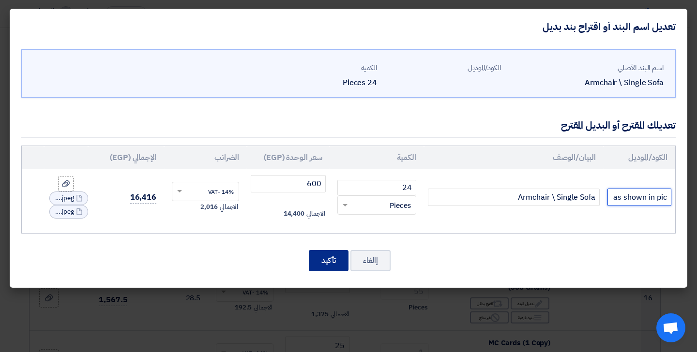
type input "we need to add 2 deferent chairs categories as shown in pic"
click at [331, 263] on button "تأكيد" at bounding box center [329, 260] width 40 height 21
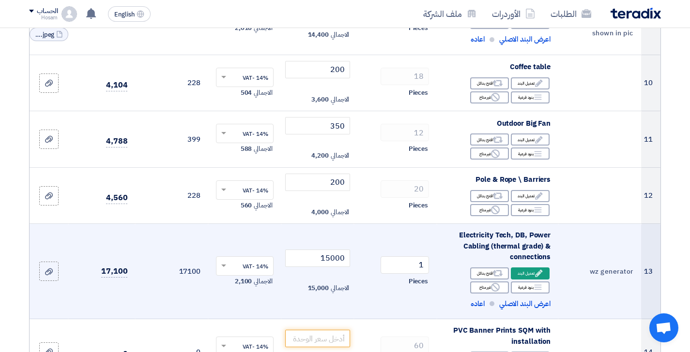
scroll to position [770, 0]
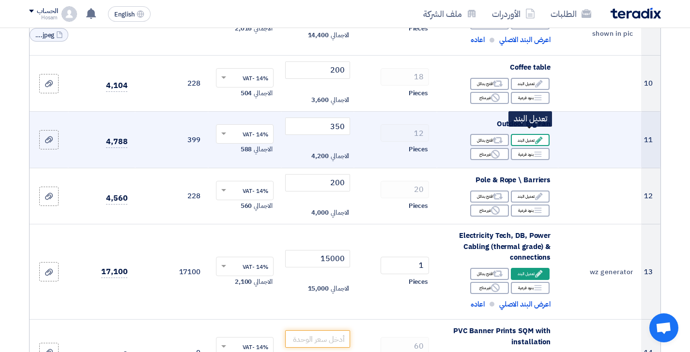
click at [541, 136] on icon "Edit" at bounding box center [538, 140] width 9 height 9
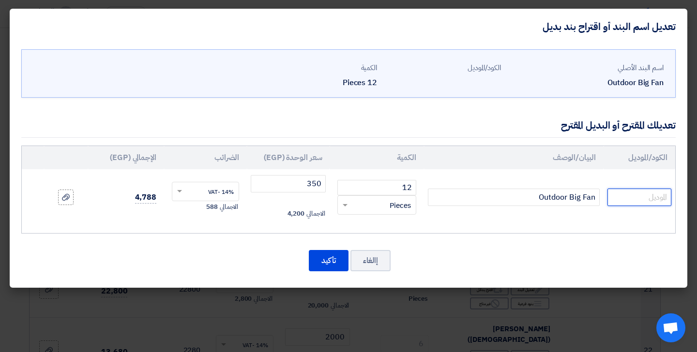
click at [629, 195] on input "text" at bounding box center [639, 197] width 64 height 17
type input "we need to add AC"
click at [326, 261] on button "تأكيد" at bounding box center [329, 260] width 40 height 21
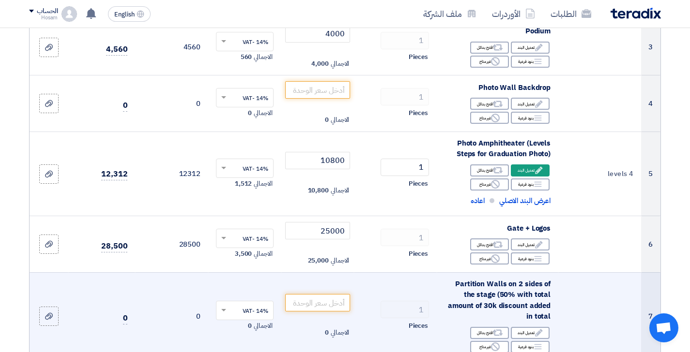
scroll to position [324, 0]
